Goal: Transaction & Acquisition: Book appointment/travel/reservation

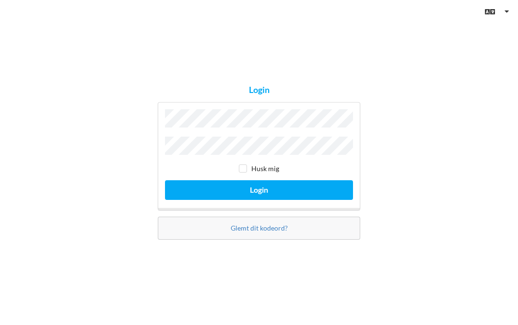
click at [272, 193] on button "Login" at bounding box center [259, 190] width 188 height 20
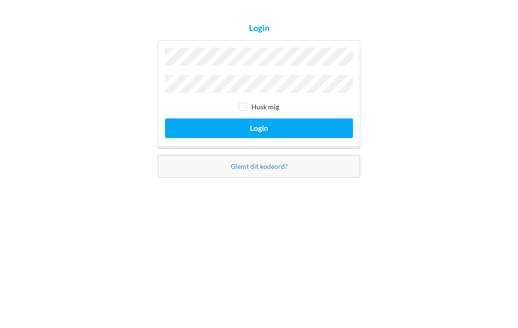
click at [255, 166] on label "Husk mig" at bounding box center [259, 170] width 40 height 8
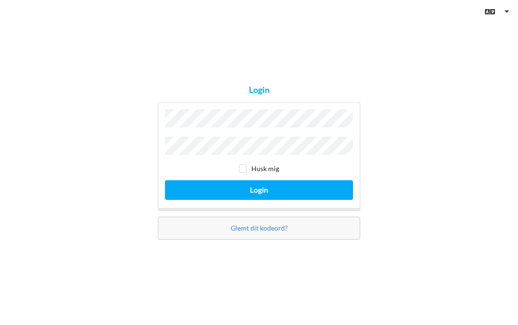
click at [245, 168] on input "checkbox" at bounding box center [243, 169] width 8 height 8
checkbox input "true"
click at [266, 184] on button "Login" at bounding box center [259, 190] width 188 height 20
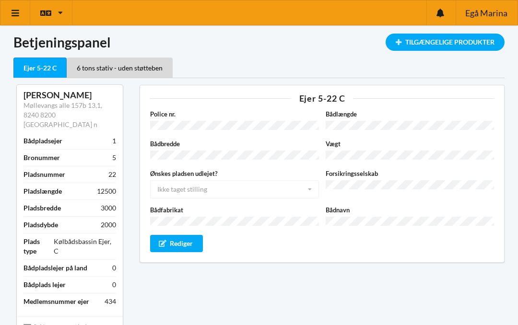
click at [439, 39] on div "Tilgængelige Produkter" at bounding box center [445, 42] width 119 height 17
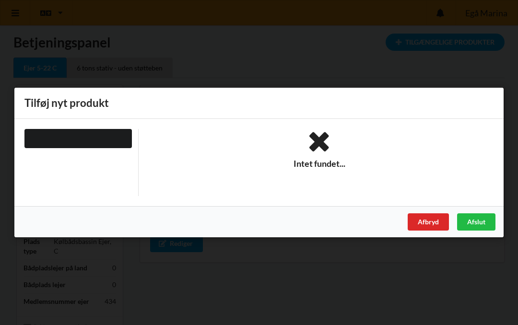
click at [360, 42] on div "Er du sikker på du vil logge ud? Nej Ja Vilkår og betingelser Brugerbetingelser…" at bounding box center [259, 162] width 518 height 325
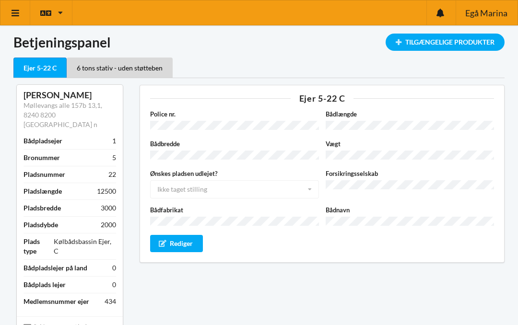
click at [51, 69] on div "Ejer 5-22 C" at bounding box center [39, 68] width 53 height 21
click at [22, 12] on link at bounding box center [15, 12] width 30 height 24
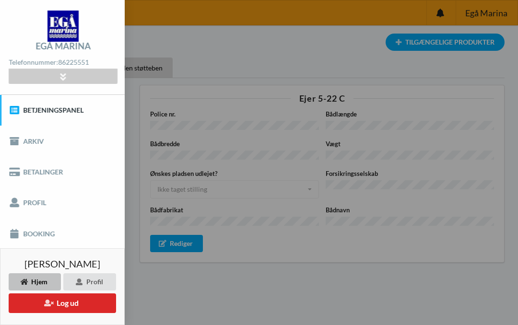
click at [49, 234] on link "Booking" at bounding box center [62, 233] width 125 height 31
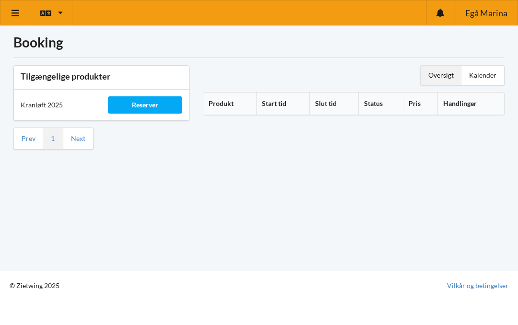
click at [160, 99] on div "Reserver" at bounding box center [145, 104] width 74 height 17
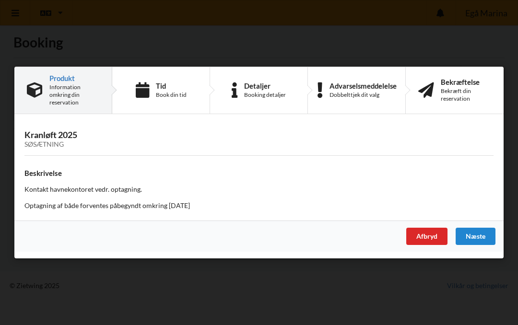
click at [179, 83] on div "Tid" at bounding box center [171, 86] width 31 height 8
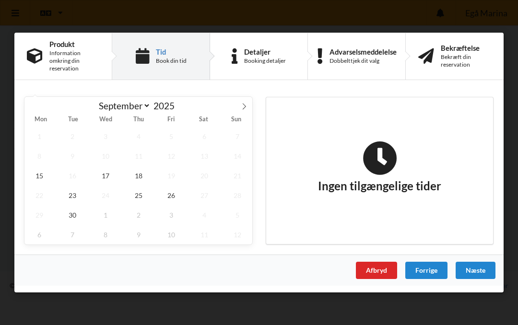
click at [247, 105] on icon at bounding box center [244, 106] width 7 height 7
select select "9"
click at [46, 158] on span "6" at bounding box center [39, 156] width 30 height 20
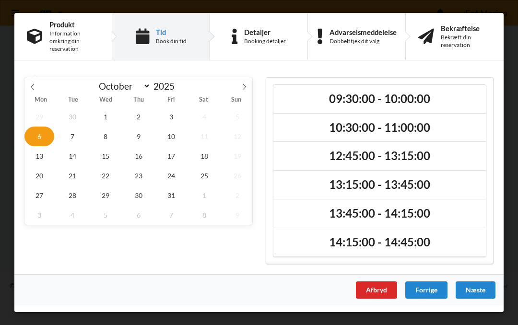
click at [373, 156] on h2 "12:45:00 - 13:15:00" at bounding box center [379, 156] width 199 height 15
click at [486, 289] on div "Næste" at bounding box center [476, 290] width 40 height 17
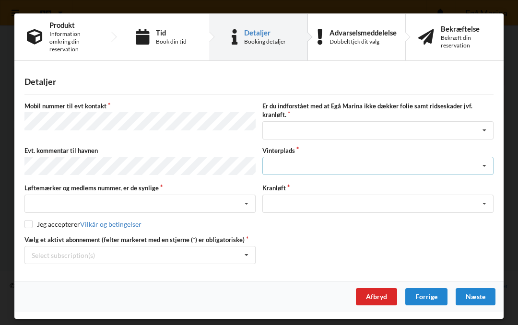
click at [490, 162] on icon at bounding box center [485, 166] width 14 height 18
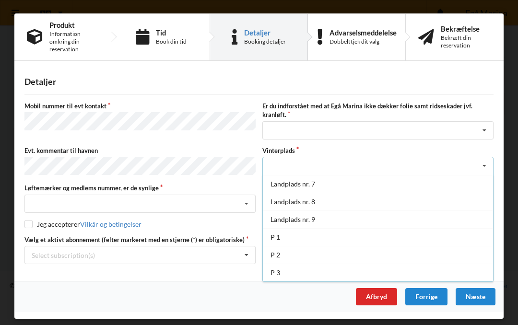
scroll to position [106, 0]
click at [308, 221] on div "Landplads nr. 9" at bounding box center [378, 220] width 230 height 18
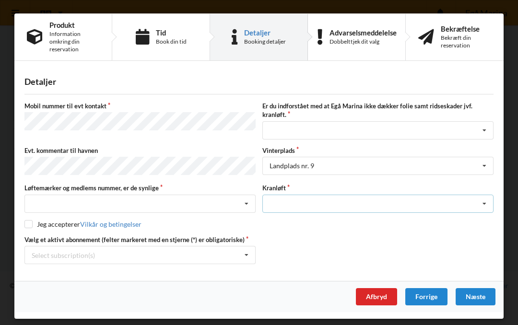
click at [488, 201] on icon at bounding box center [485, 204] width 14 height 18
click at [297, 224] on div "Optagning" at bounding box center [378, 222] width 230 height 18
click at [490, 124] on icon at bounding box center [485, 131] width 14 height 18
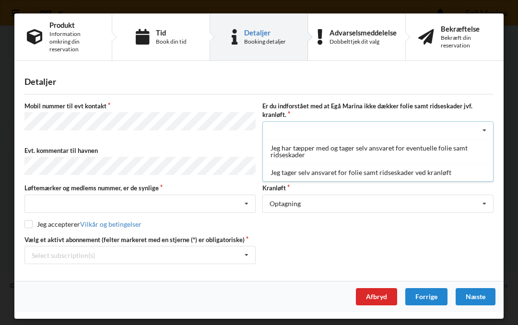
click at [355, 167] on div "Jeg tager selv ansvaret for folie samt ridseskader ved kranløft" at bounding box center [378, 173] width 230 height 18
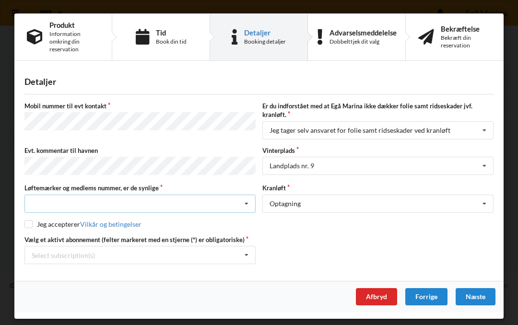
click at [252, 204] on icon at bounding box center [247, 204] width 14 height 18
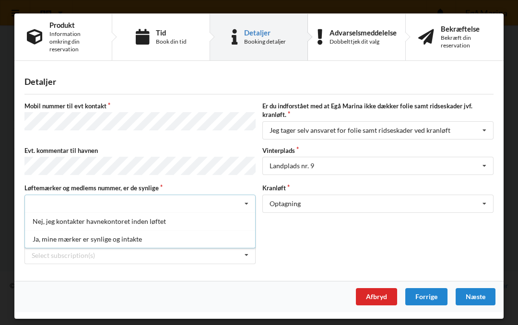
click at [113, 239] on div "Ja, mine mærker er synlige og intakte" at bounding box center [140, 239] width 230 height 18
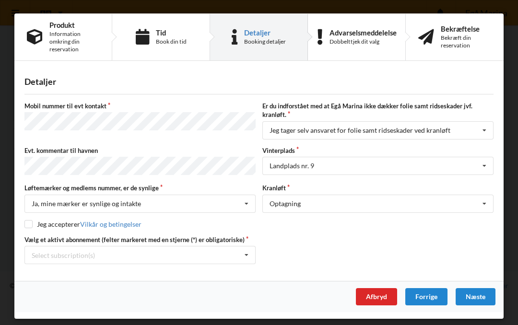
click at [39, 221] on label "Jeg accepterer Vilkår og betingelser" at bounding box center [82, 224] width 117 height 8
click at [31, 220] on input "checkbox" at bounding box center [28, 224] width 8 height 8
checkbox input "true"
click at [482, 298] on div "Næste" at bounding box center [476, 296] width 40 height 17
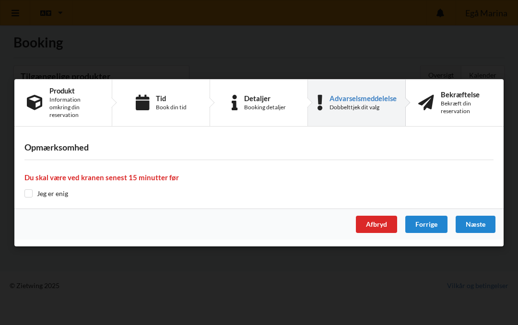
click at [31, 191] on input "checkbox" at bounding box center [28, 194] width 8 height 8
checkbox input "true"
click at [487, 224] on div "Næste" at bounding box center [476, 224] width 40 height 17
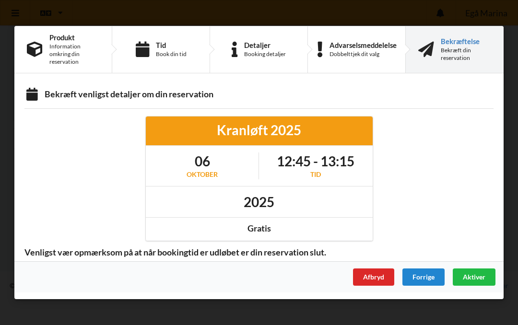
click at [477, 277] on span "Aktiver" at bounding box center [474, 277] width 23 height 8
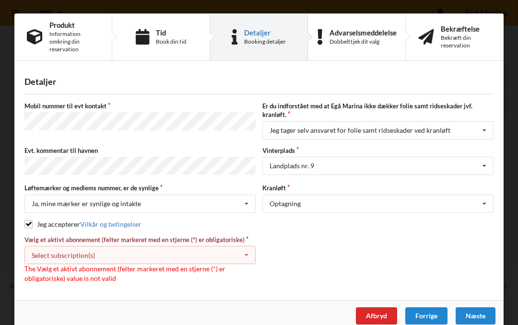
click at [254, 247] on div "Select subscription(s) * Ejer 5-22 C * 6 tons stativ - uden støtteben" at bounding box center [139, 255] width 231 height 18
click at [252, 253] on icon at bounding box center [247, 256] width 14 height 18
click at [479, 317] on div "Næste" at bounding box center [476, 316] width 40 height 17
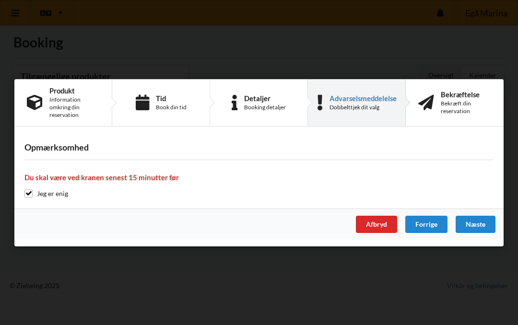
click at [483, 226] on div "Næste" at bounding box center [476, 224] width 40 height 17
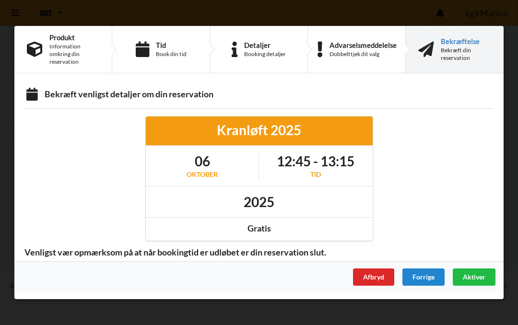
click at [484, 277] on span "Aktiver" at bounding box center [474, 277] width 23 height 8
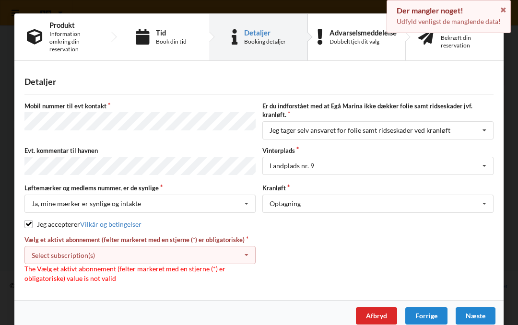
click at [251, 255] on icon at bounding box center [247, 256] width 14 height 18
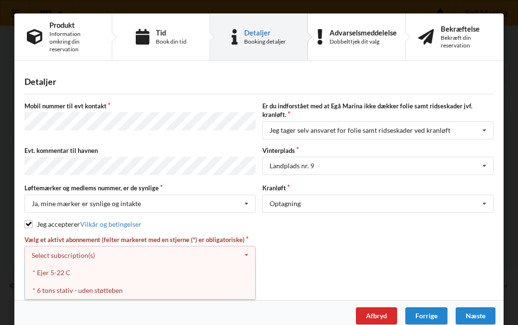
click at [79, 289] on div "* 6 tons stativ - uden støtteben" at bounding box center [140, 291] width 230 height 18
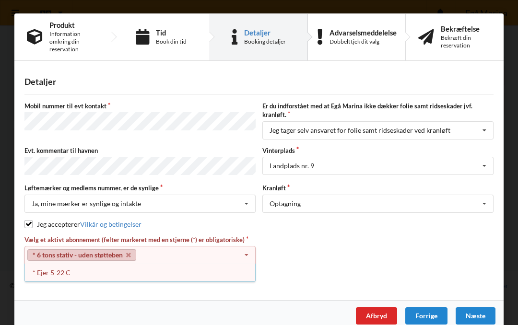
click at [491, 316] on div "Næste" at bounding box center [476, 316] width 40 height 17
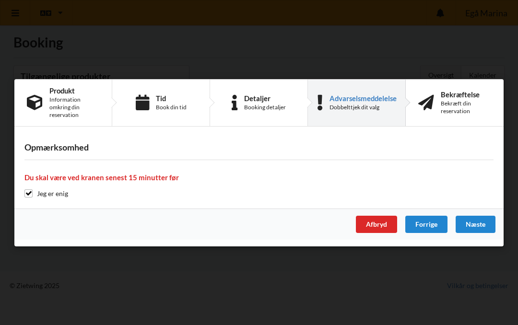
click at [480, 222] on div "Næste" at bounding box center [476, 224] width 40 height 17
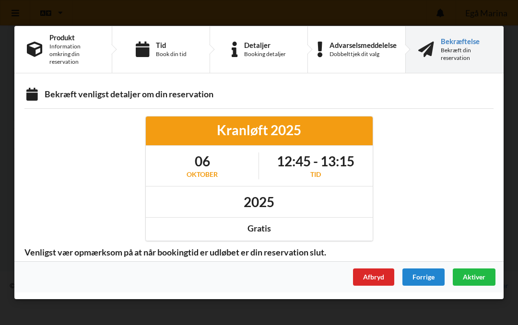
click at [486, 278] on div "Aktiver" at bounding box center [474, 277] width 43 height 17
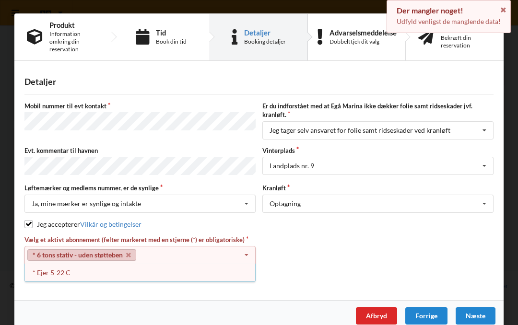
click at [485, 314] on div "Næste" at bounding box center [476, 316] width 40 height 17
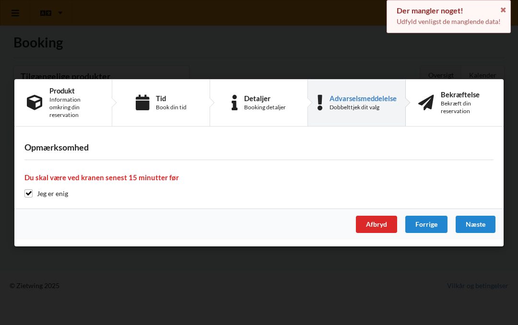
click at [488, 224] on div "Næste" at bounding box center [476, 224] width 40 height 17
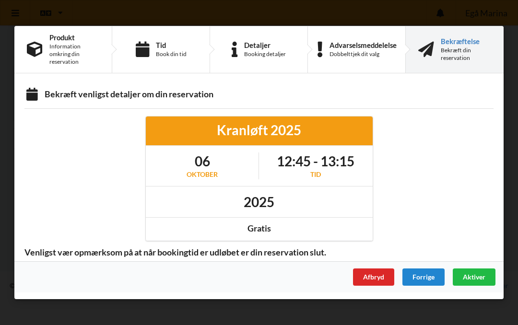
click at [490, 282] on div "Aktiver" at bounding box center [474, 277] width 43 height 17
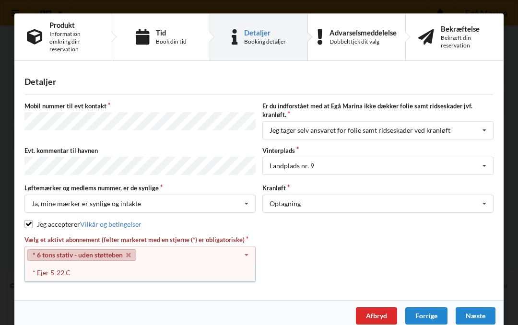
click at [484, 312] on div "Næste" at bounding box center [476, 316] width 40 height 17
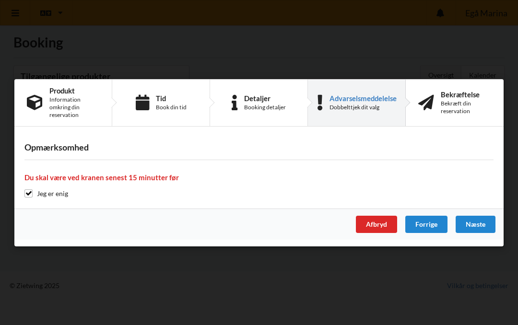
click at [475, 224] on div "Næste" at bounding box center [476, 224] width 40 height 17
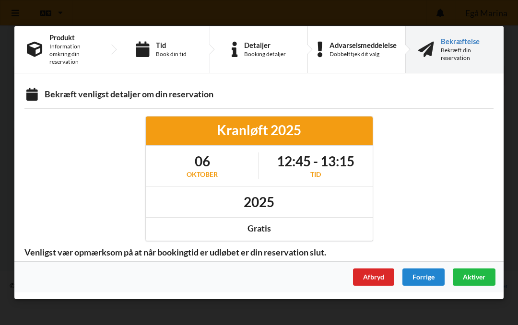
click at [462, 47] on div "Bekræft din reservation" at bounding box center [466, 54] width 50 height 15
click at [466, 38] on div "Bekræftelse" at bounding box center [466, 41] width 50 height 8
click at [484, 281] on div "Aktiver" at bounding box center [474, 277] width 43 height 17
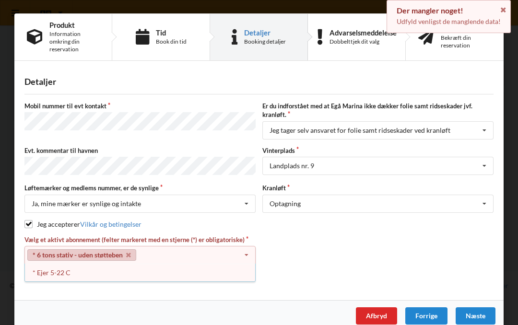
click at [475, 11] on div "Der mangler noget!" at bounding box center [449, 11] width 104 height 10
click at [440, 11] on div "Der mangler noget!" at bounding box center [449, 11] width 104 height 10
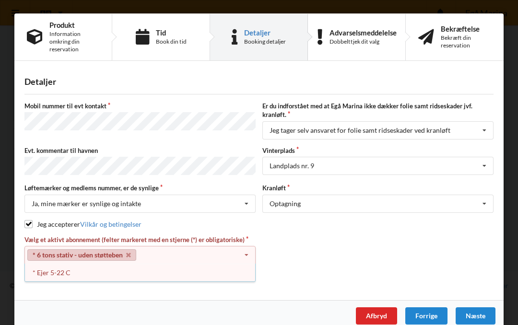
click at [101, 179] on div "Mobil nummer til evt kontakt Er du indforstået med at Egå Marina ikke dækker fo…" at bounding box center [258, 192] width 469 height 181
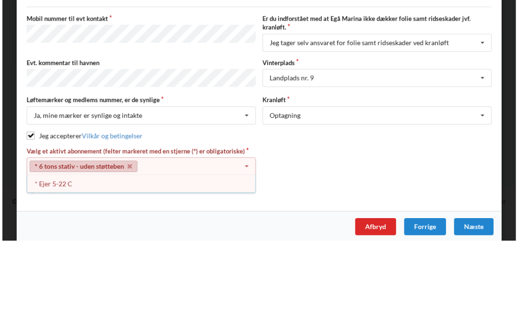
scroll to position [44, 0]
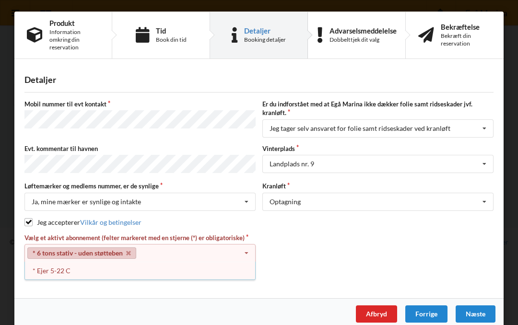
click at [483, 312] on div "Næste" at bounding box center [476, 314] width 40 height 17
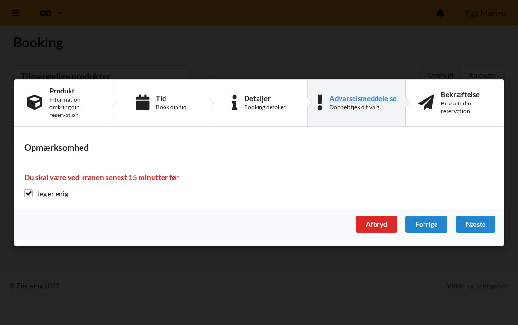
scroll to position [0, 0]
click at [489, 220] on div "Næste" at bounding box center [476, 224] width 40 height 17
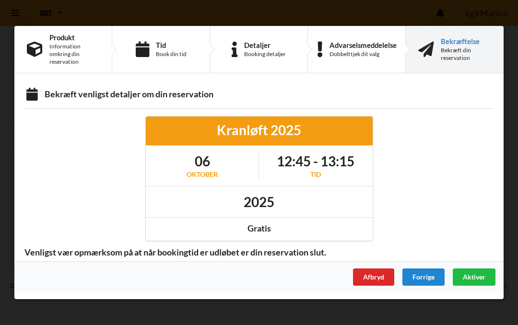
click at [485, 279] on span "Aktiver" at bounding box center [474, 277] width 23 height 8
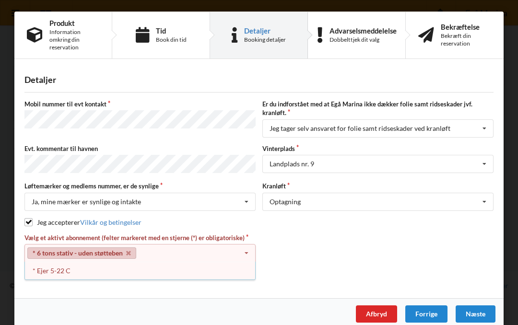
click at [62, 268] on div "* Ejer 5-22 C" at bounding box center [140, 271] width 230 height 18
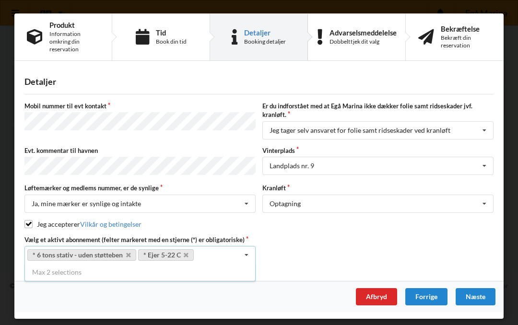
click at [99, 253] on link "* 6 tons stativ - uden støtteben" at bounding box center [81, 256] width 109 height 12
click at [98, 250] on link "* 6 tons stativ - uden støtteben" at bounding box center [81, 256] width 109 height 12
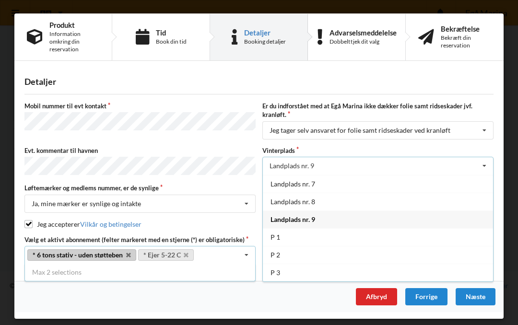
scroll to position [106, 0]
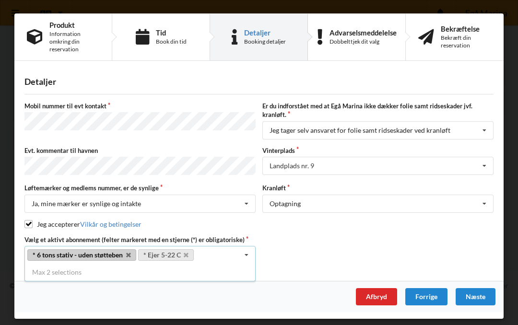
click at [489, 293] on div "Næste" at bounding box center [476, 296] width 40 height 17
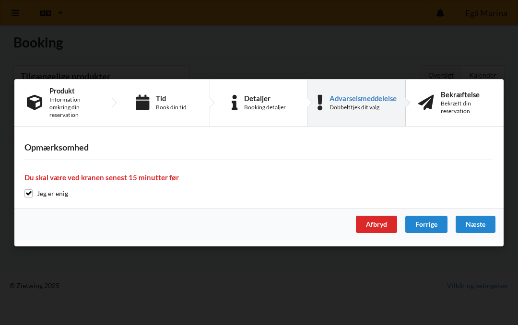
click at [481, 222] on div "Næste" at bounding box center [476, 224] width 40 height 17
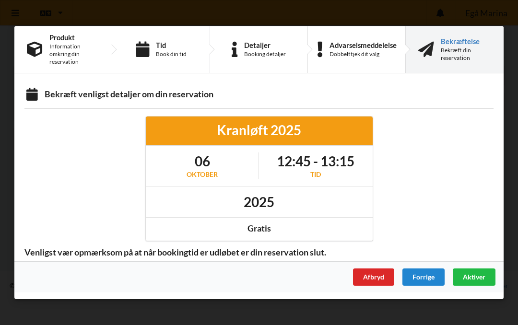
click at [489, 273] on div "Aktiver" at bounding box center [474, 277] width 43 height 17
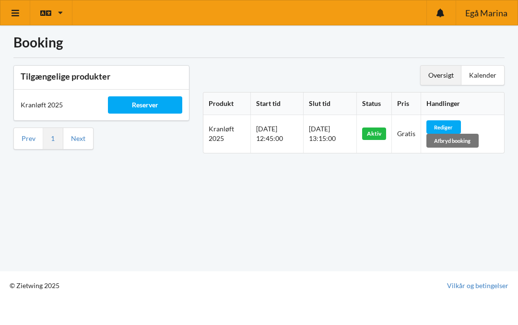
click at [25, 10] on link at bounding box center [15, 12] width 30 height 24
